Goal: Information Seeking & Learning: Compare options

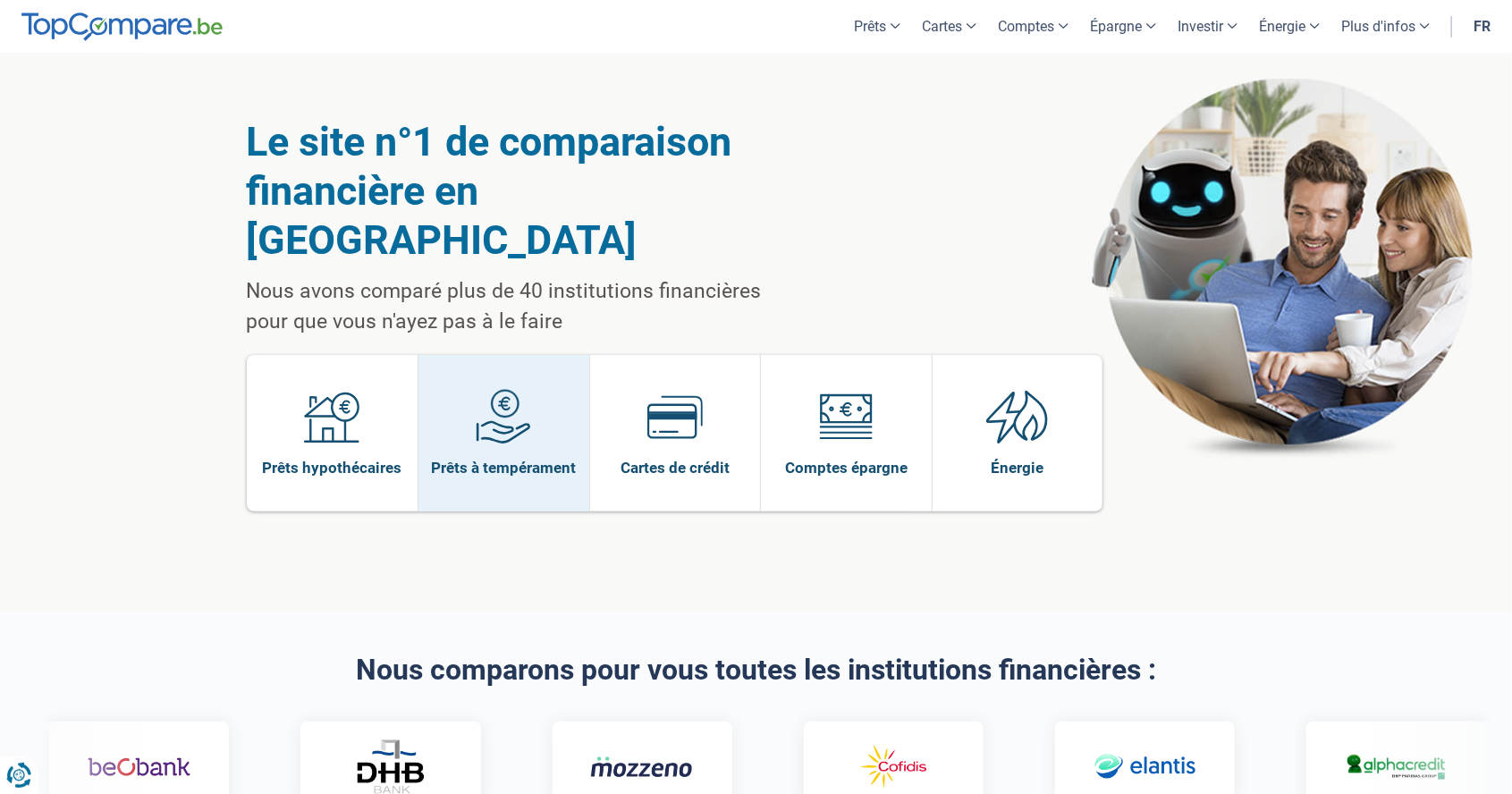
click at [487, 389] on img at bounding box center [503, 417] width 56 height 56
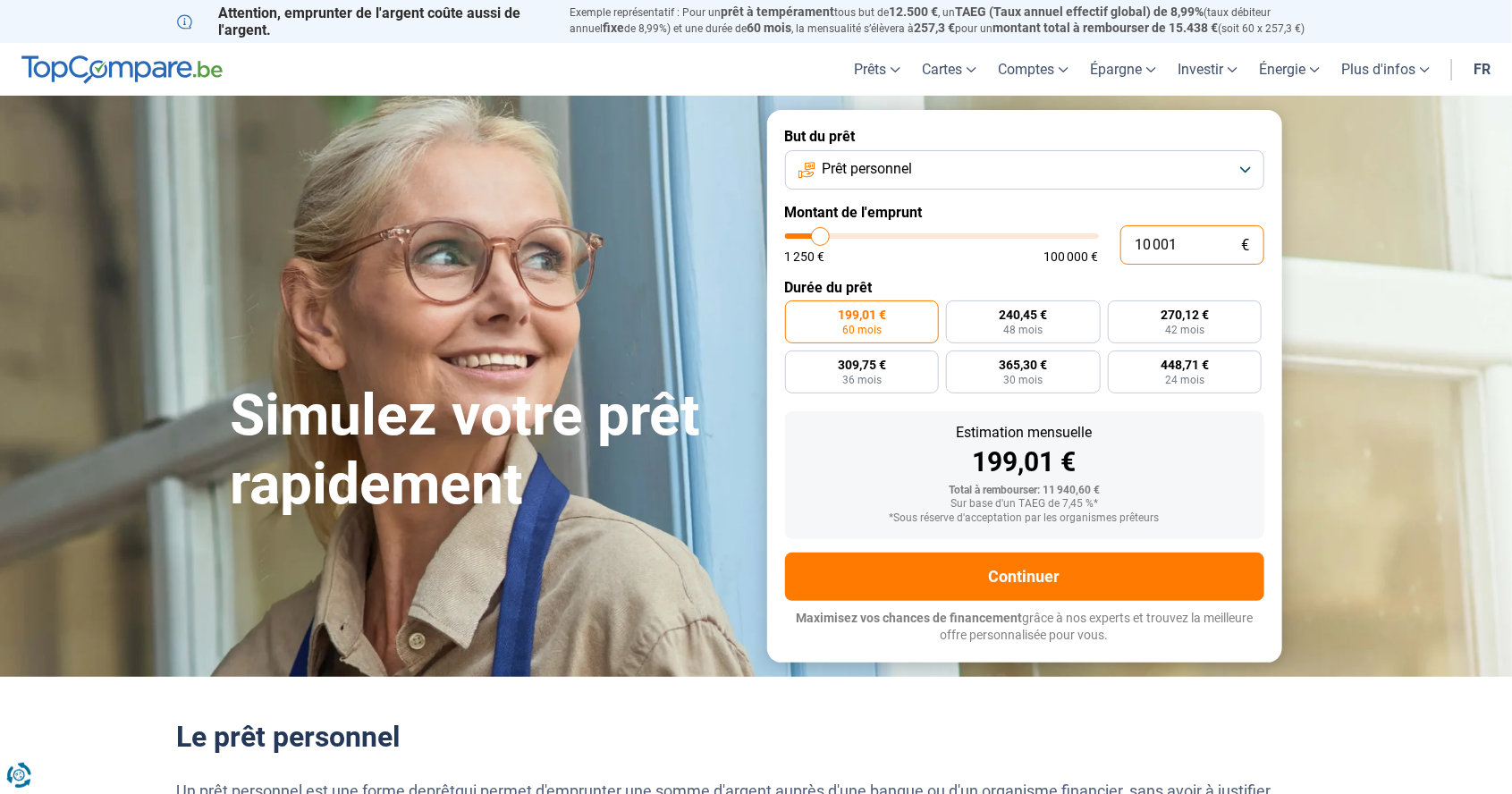
click at [1191, 238] on input "10 001" at bounding box center [1193, 245] width 144 height 40
type input "1 000"
type input "1250"
type input "100"
type input "1250"
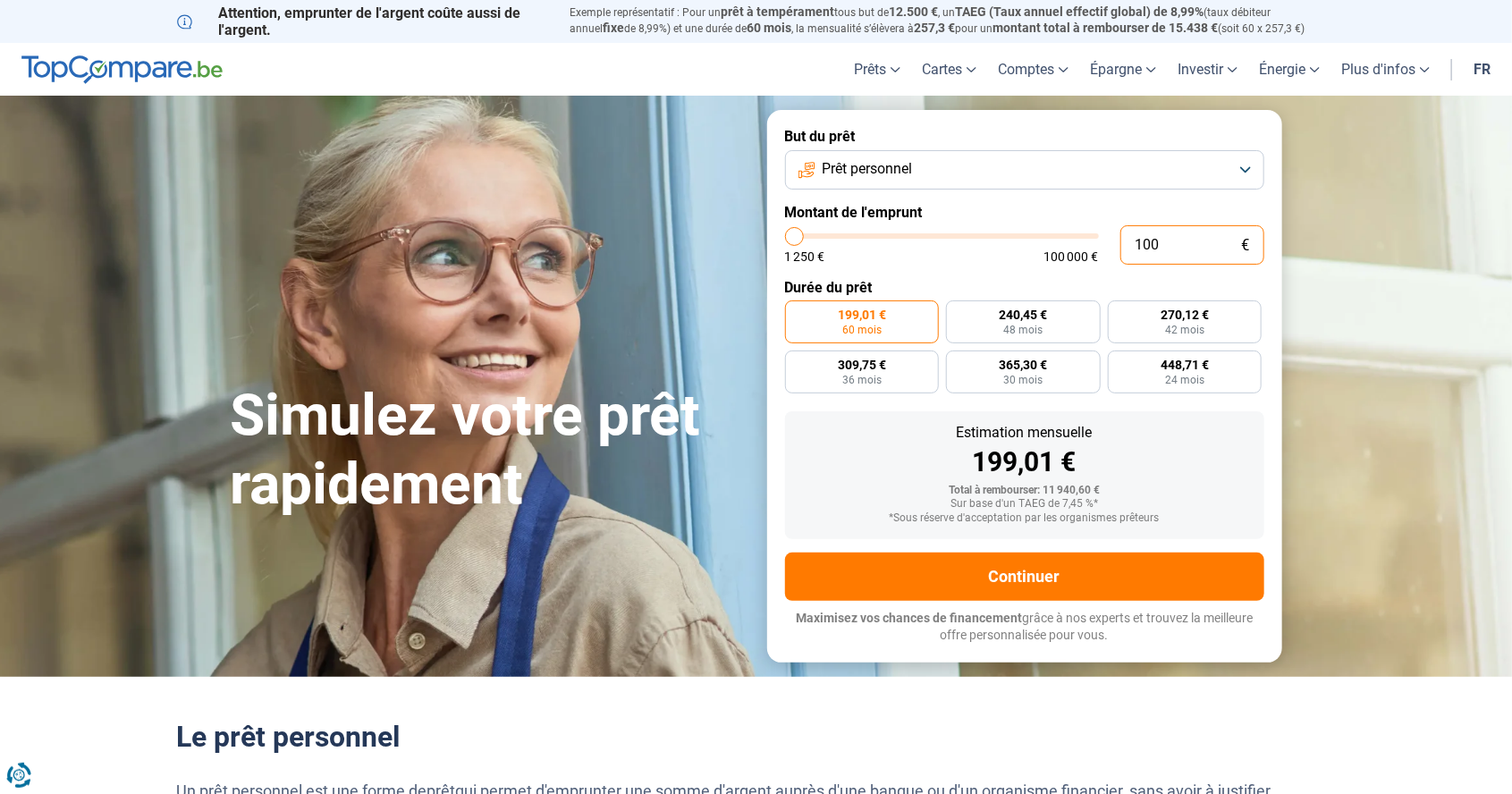
type input "10"
type input "1250"
type input "1"
type input "1250"
type input "0"
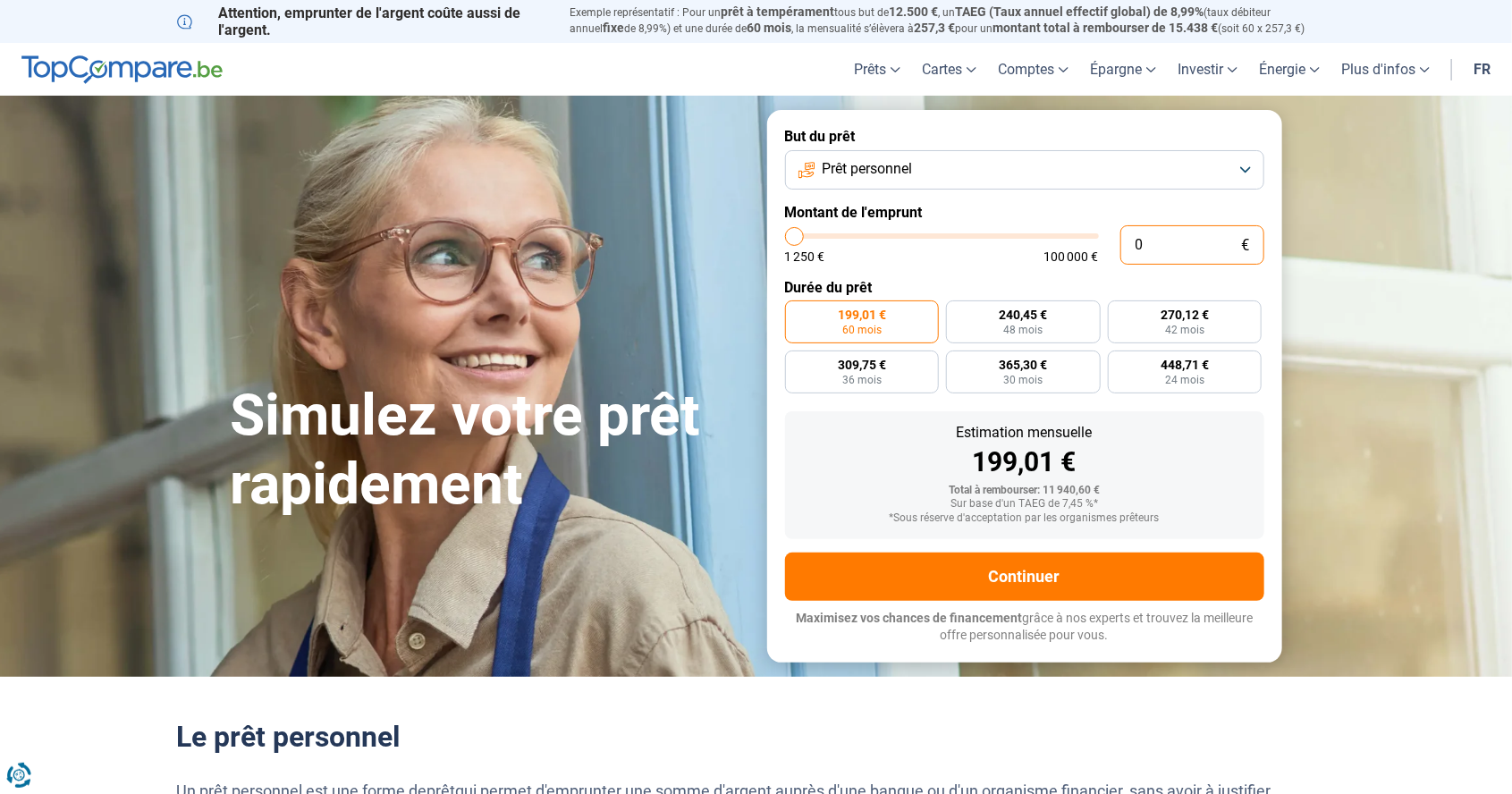
type input "1250"
type input "1 250"
type input "1250"
radio input "true"
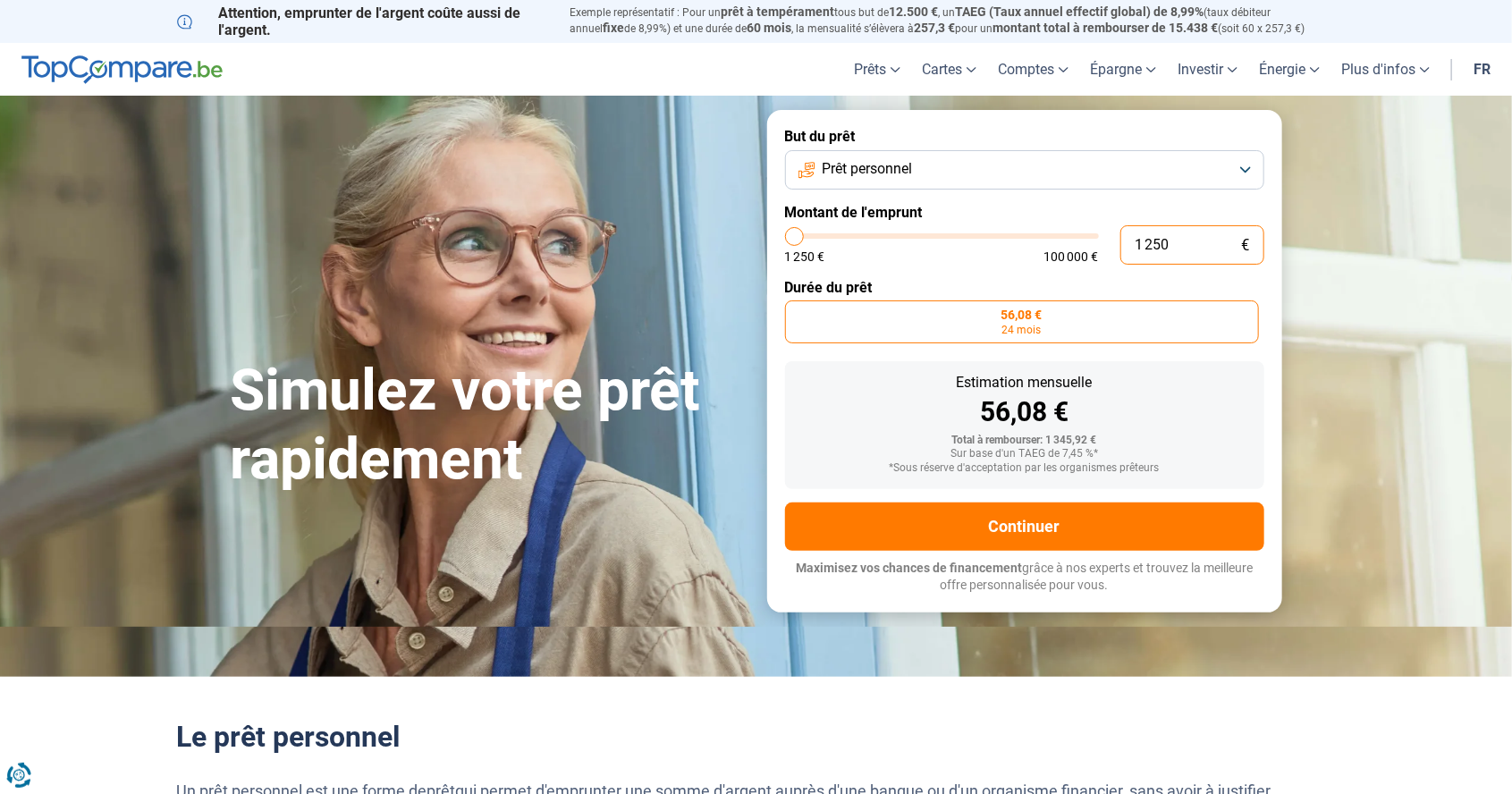
click at [1222, 238] on input "1 250" at bounding box center [1193, 245] width 144 height 40
type input "125"
type input "1250"
type input "12"
type input "1250"
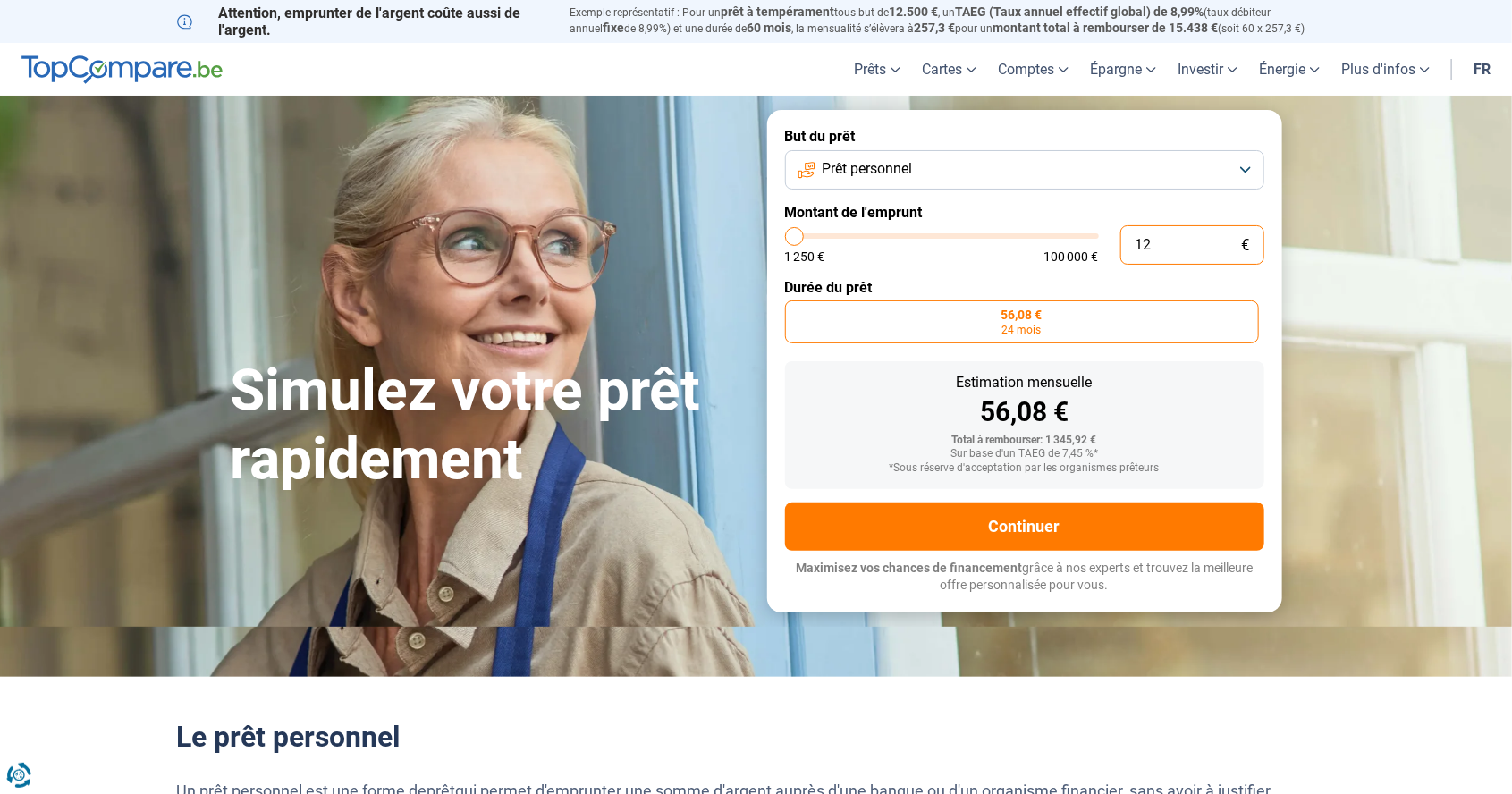
type input "1"
type input "1250"
type input "0"
type input "1250"
type input "1 250"
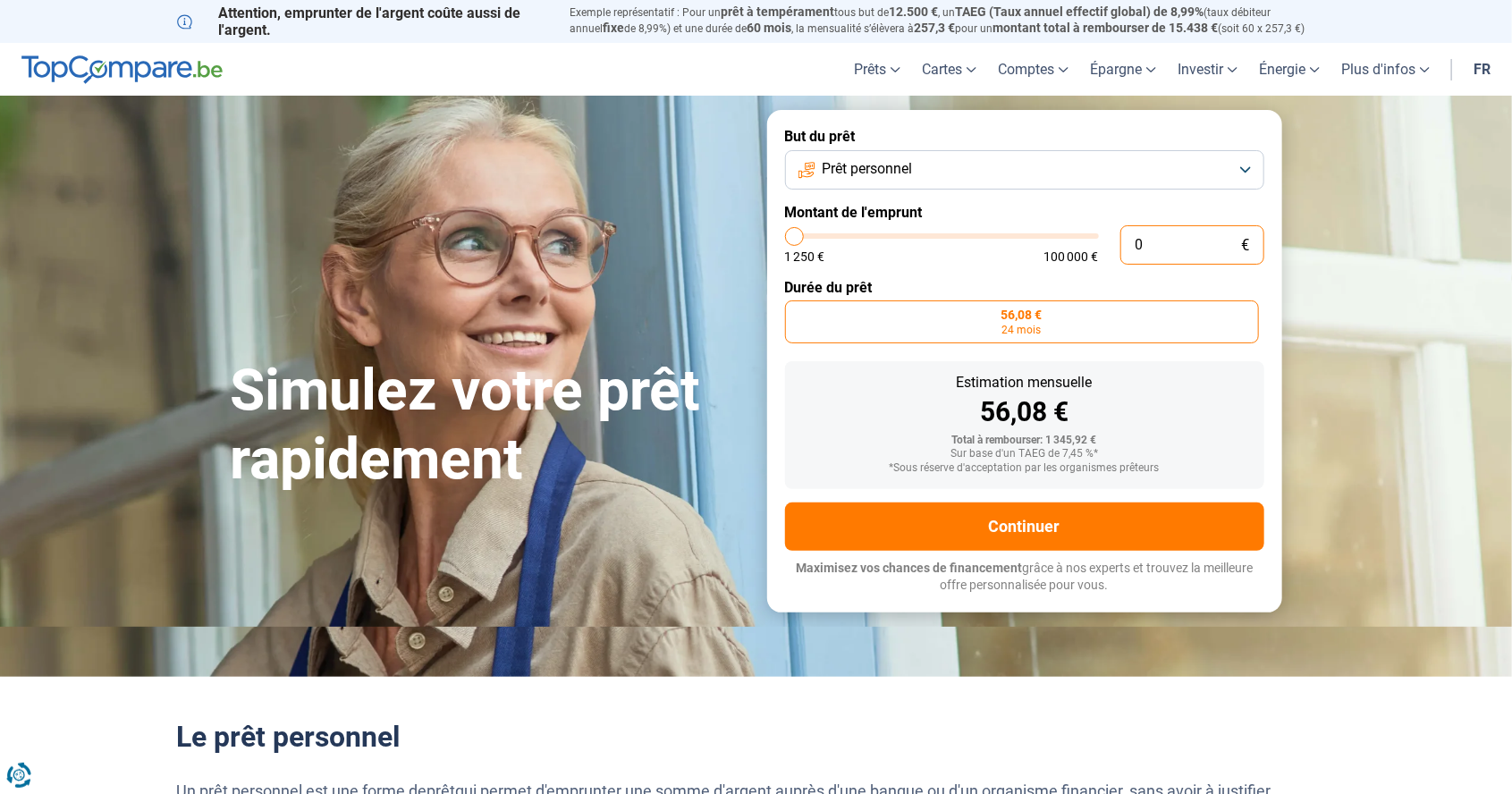
type input "1250"
type input "125"
type input "1250"
type input "12"
type input "1250"
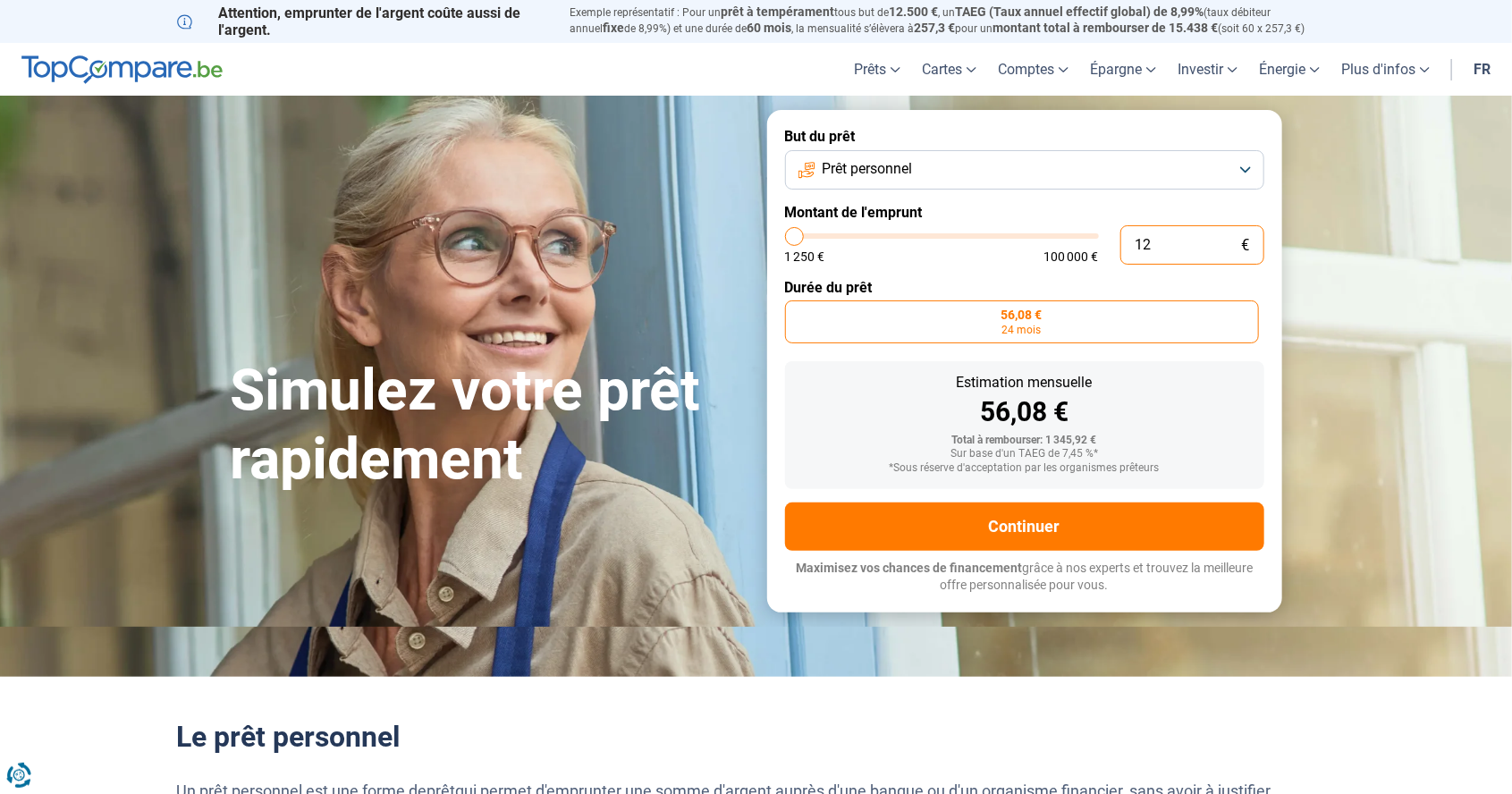
type input "1"
type input "1250"
type input "0"
type input "1250"
type input "4"
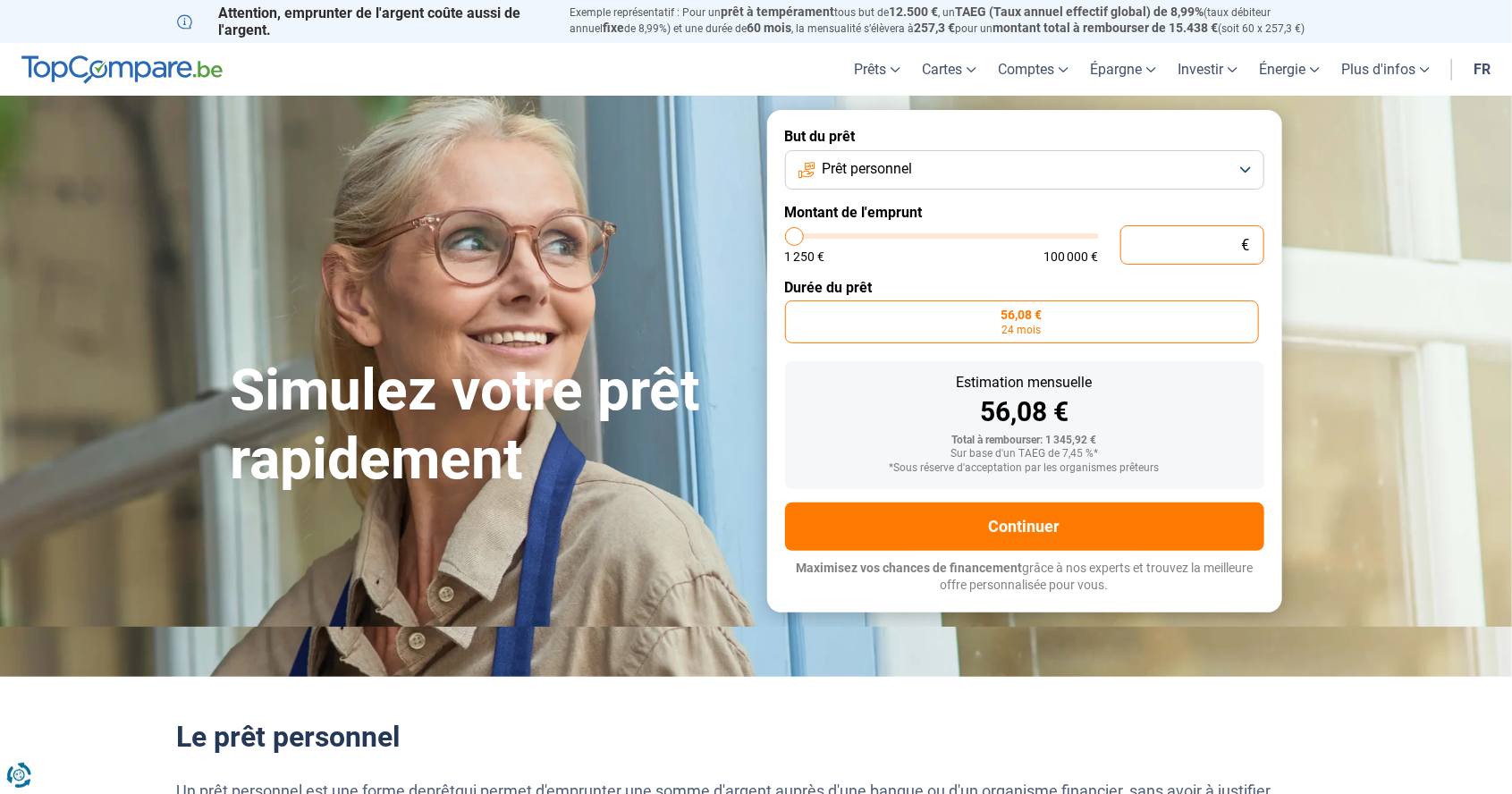
type input "1250"
type input "40"
type input "1250"
type input "400"
type input "1250"
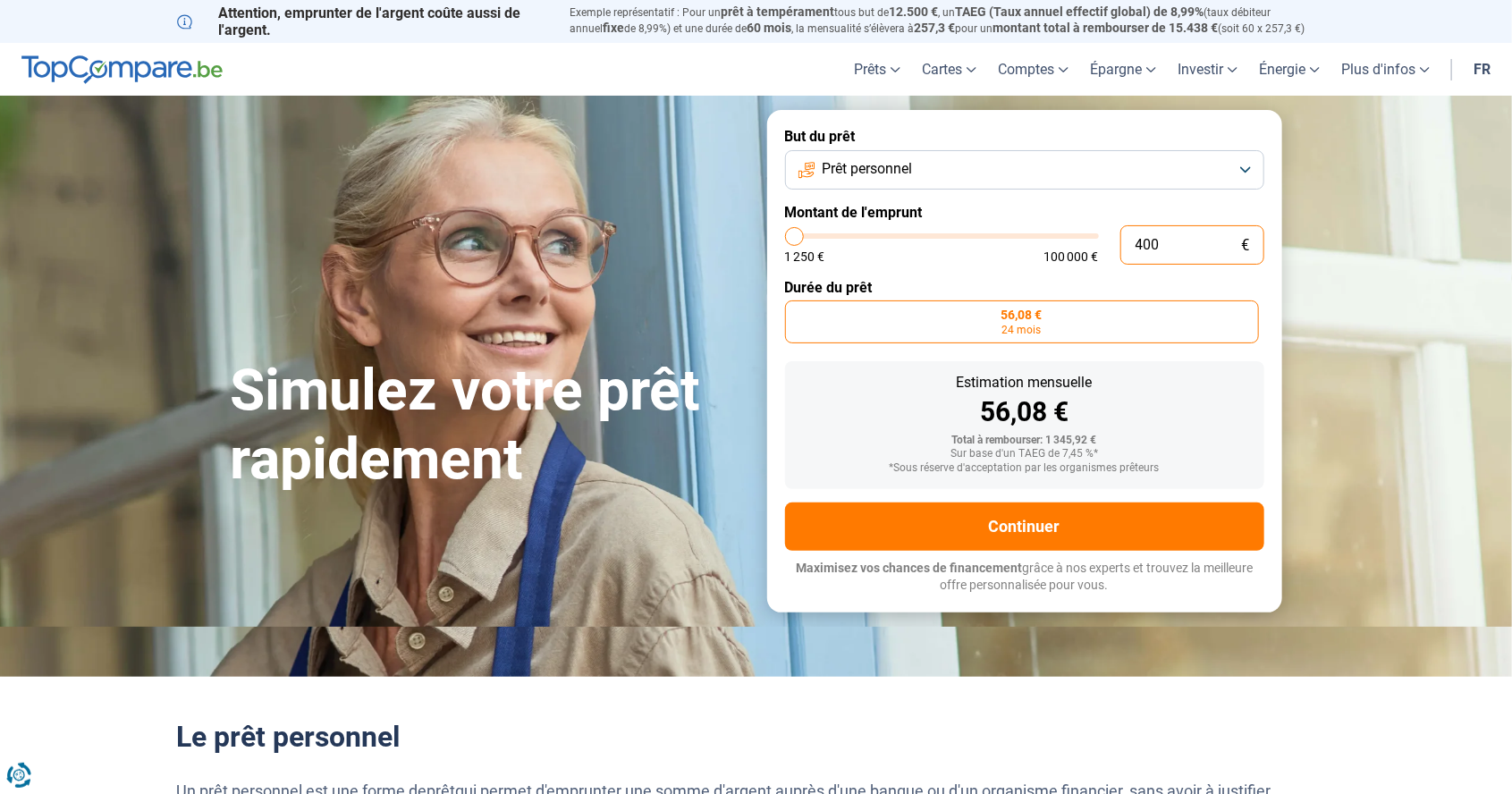
type input "4 000"
type input "4000"
radio input "false"
type input "4 000"
click at [1193, 304] on label "179,47 € 24 mois" at bounding box center [1185, 321] width 154 height 43
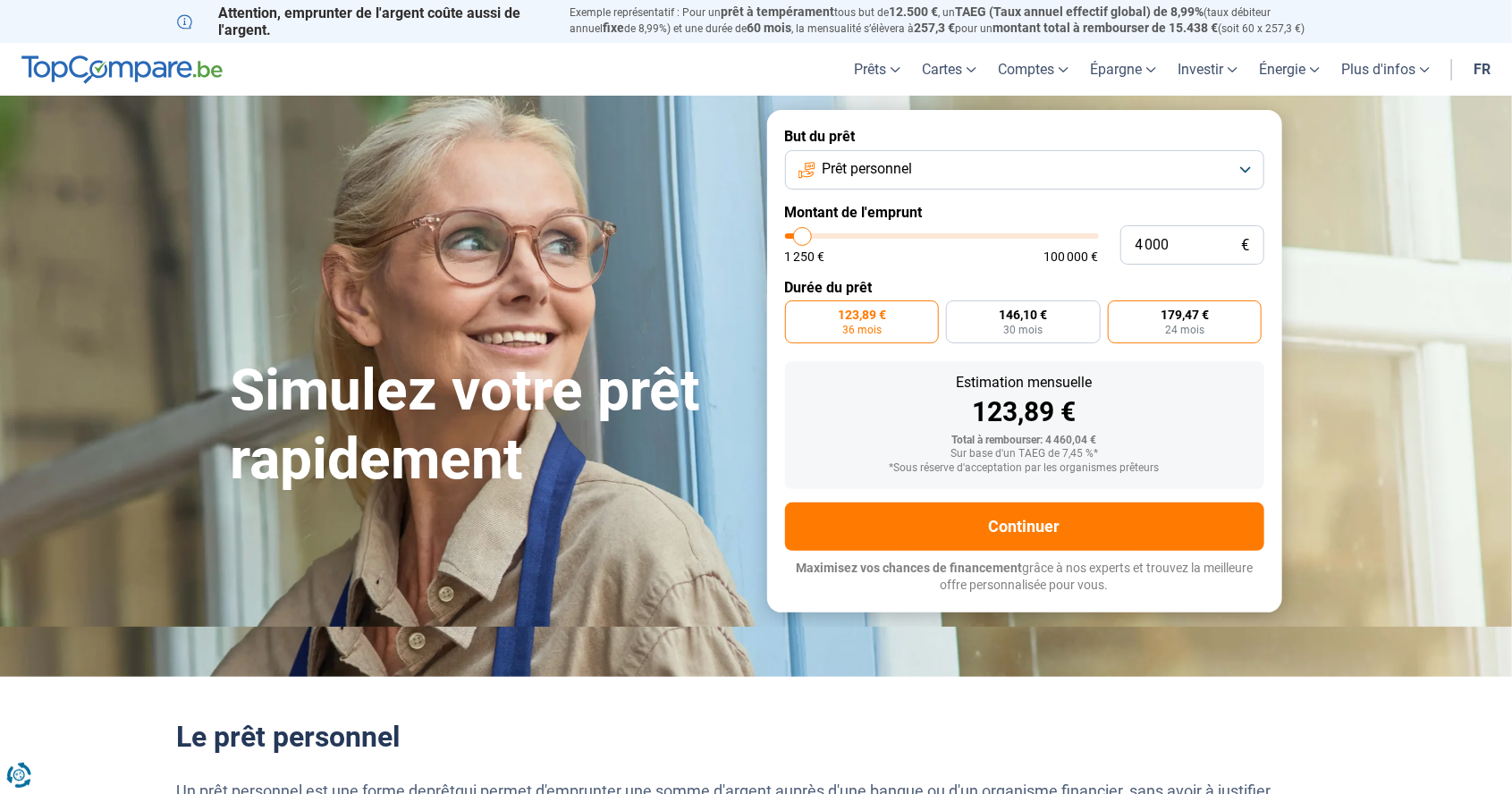
click at [1120, 304] on input "179,47 € 24 mois" at bounding box center [1114, 306] width 11 height 11
radio input "true"
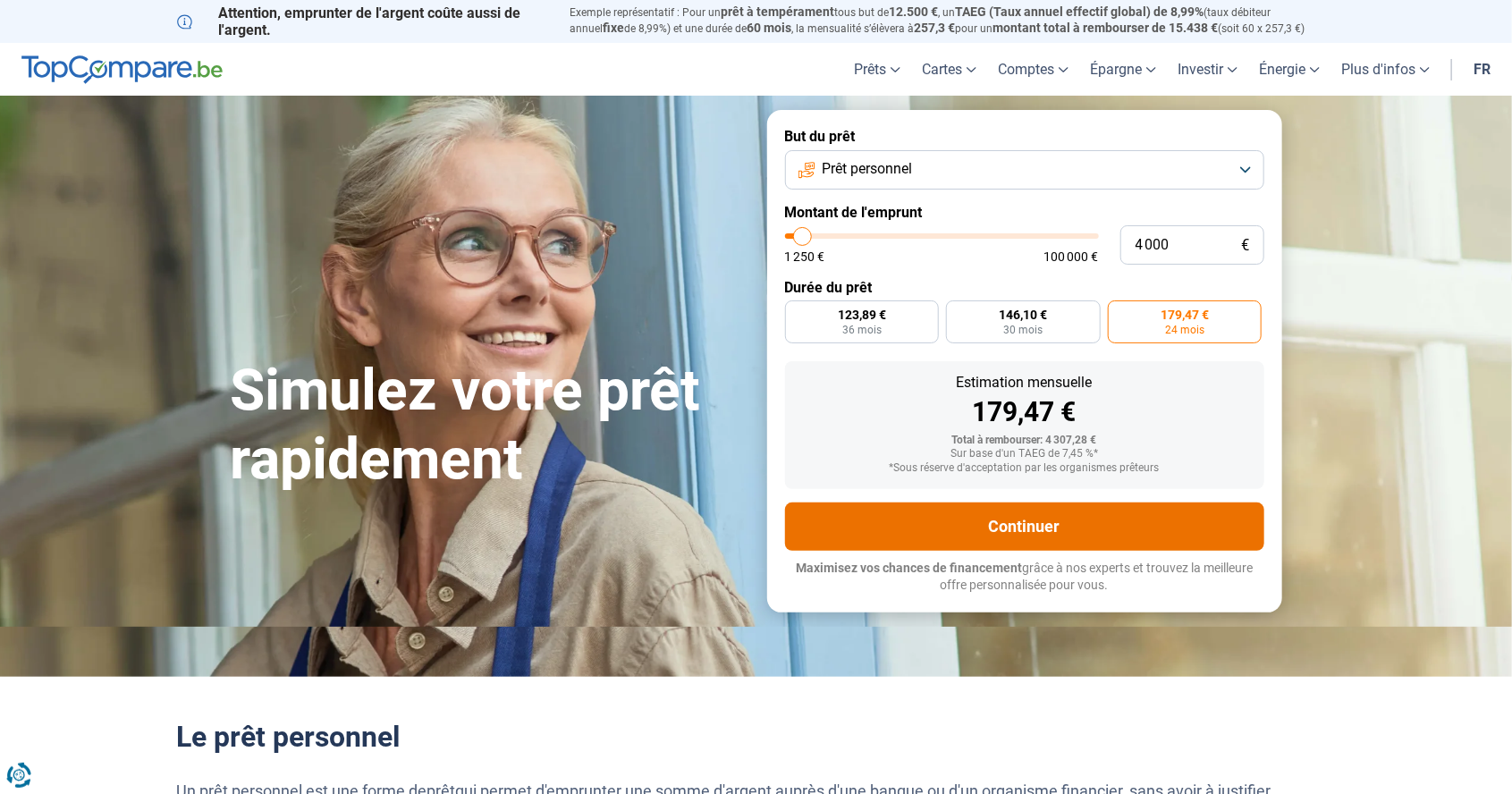
click at [1049, 503] on button "Continuer" at bounding box center [1025, 527] width 479 height 48
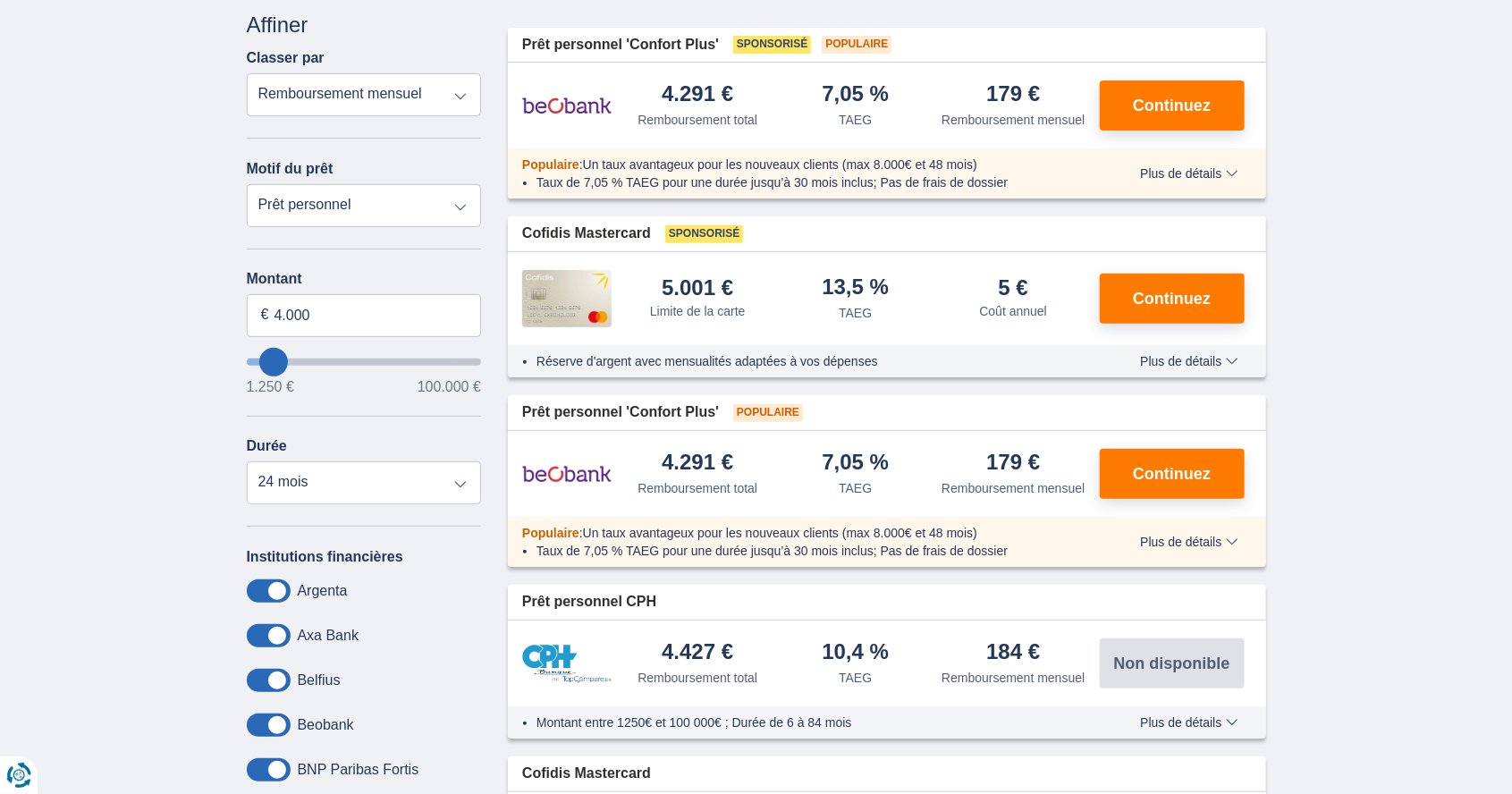
scroll to position [216, 0]
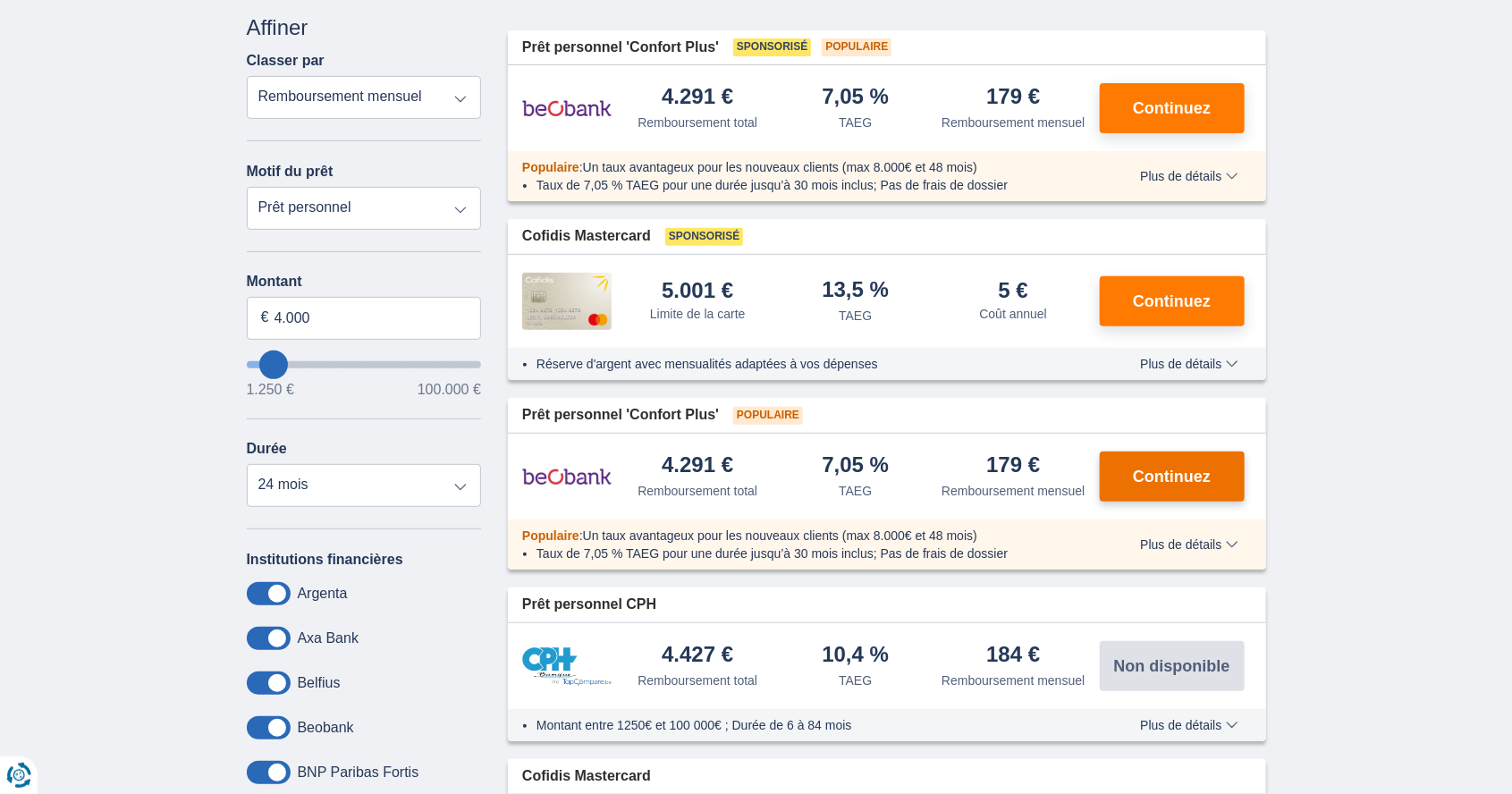
click at [1165, 461] on button "Continuez" at bounding box center [1172, 477] width 145 height 50
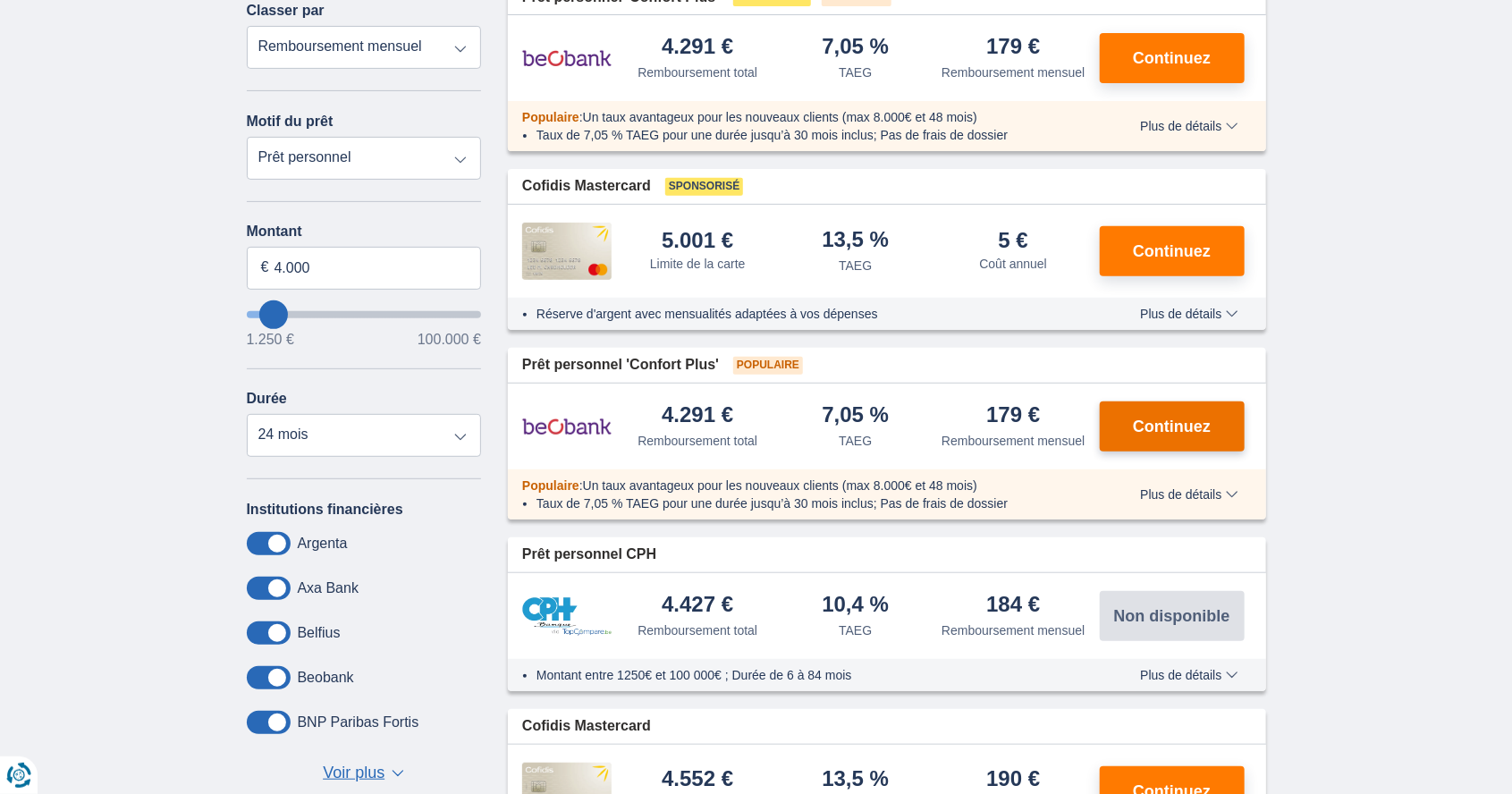
scroll to position [302, 0]
